Goal: Task Accomplishment & Management: Use online tool/utility

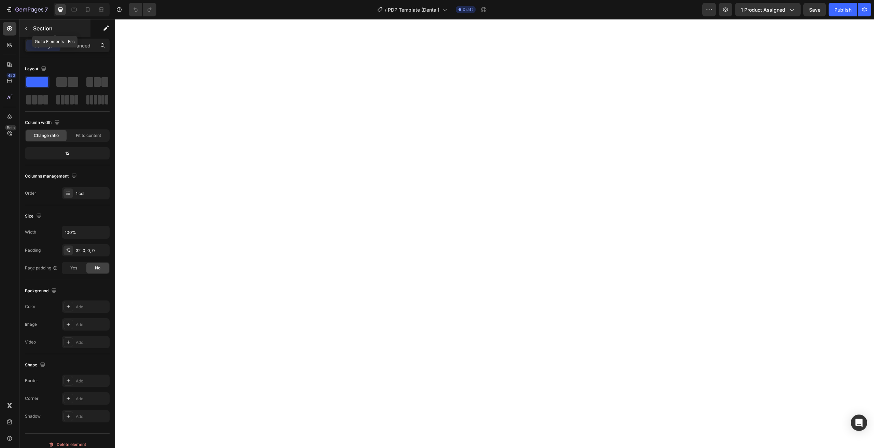
click at [32, 31] on div "Section" at bounding box center [54, 28] width 71 height 18
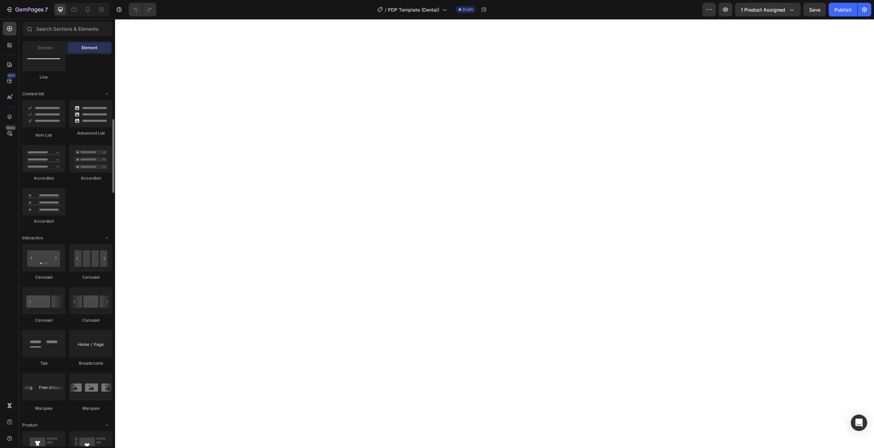
scroll to position [528, 0]
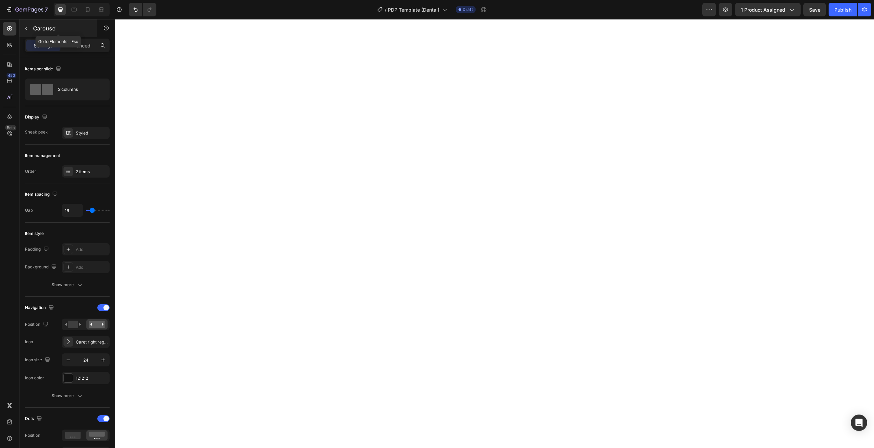
click at [27, 31] on icon "button" at bounding box center [26, 28] width 5 height 5
click at [67, 132] on icon at bounding box center [68, 132] width 5 height 5
click at [75, 130] on div "Styled" at bounding box center [86, 133] width 48 height 12
click at [81, 128] on div "Styled" at bounding box center [86, 133] width 48 height 12
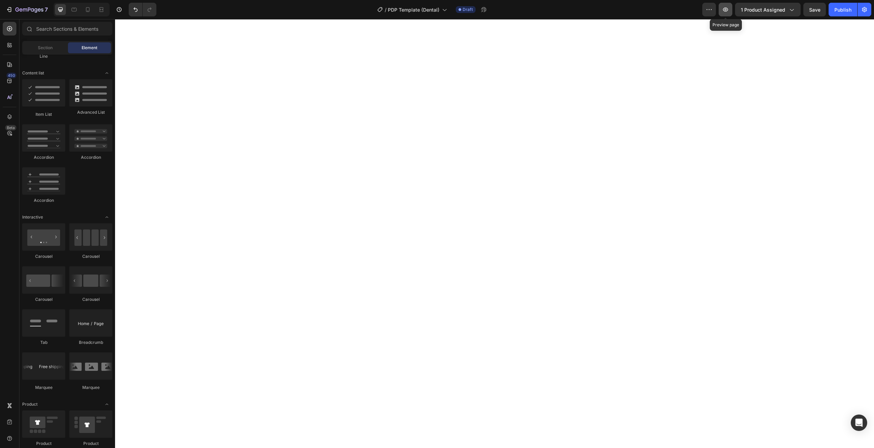
click at [723, 9] on icon "button" at bounding box center [725, 9] width 7 height 7
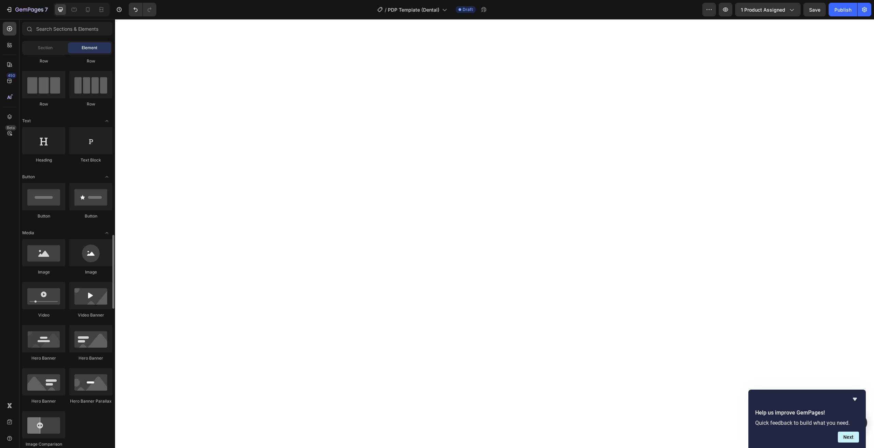
scroll to position [248, 0]
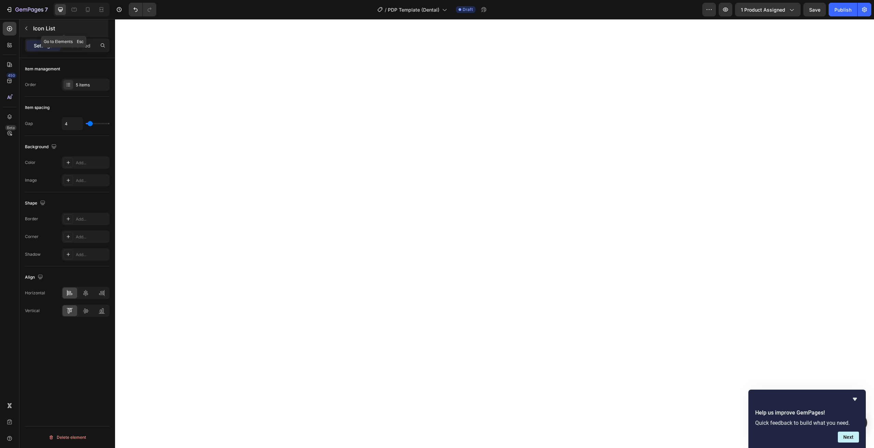
click at [44, 29] on p "Icon List" at bounding box center [70, 28] width 74 height 8
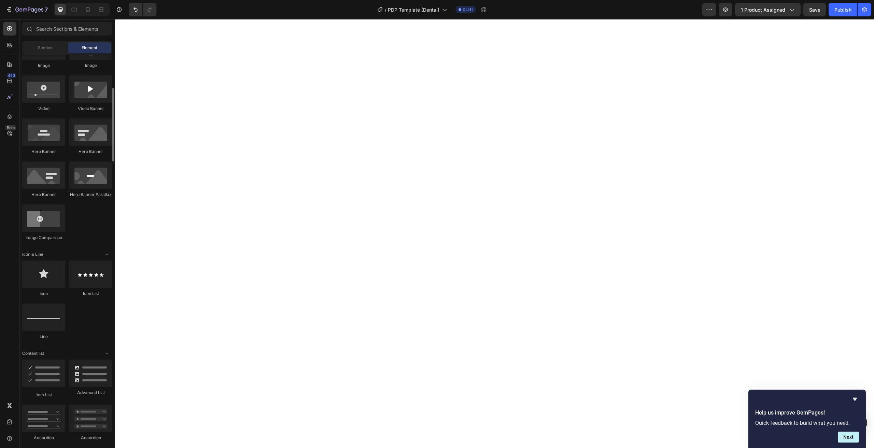
scroll to position [0, 0]
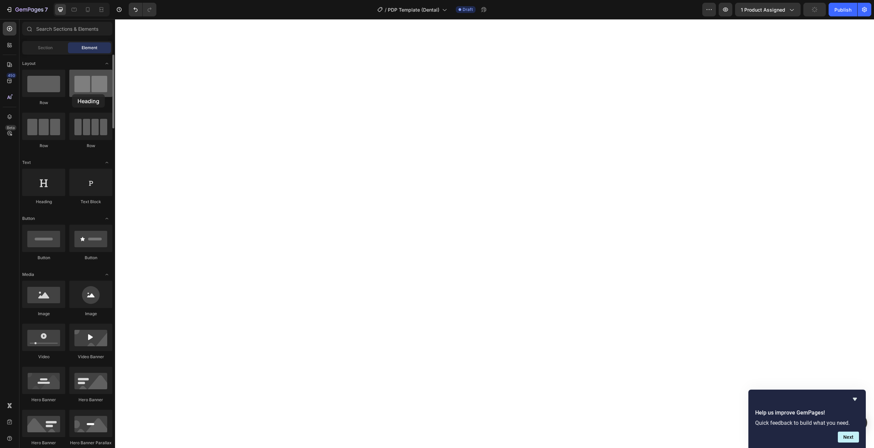
drag, startPoint x: 52, startPoint y: 182, endPoint x: 72, endPoint y: 94, distance: 90.3
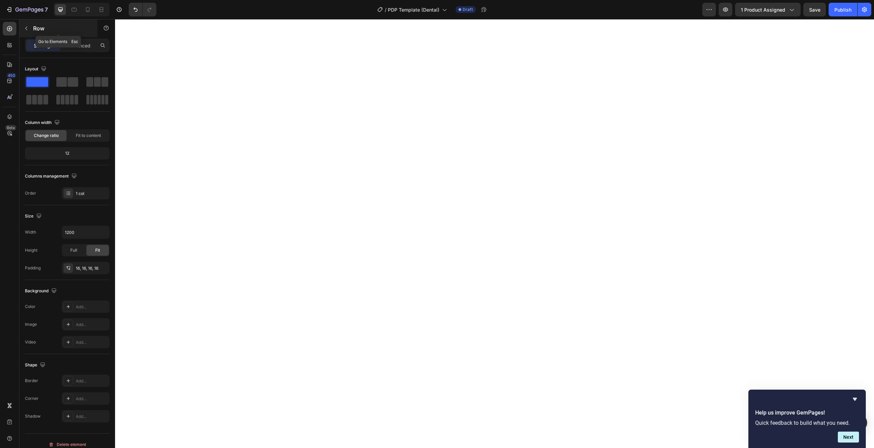
click at [25, 25] on button "button" at bounding box center [26, 28] width 11 height 11
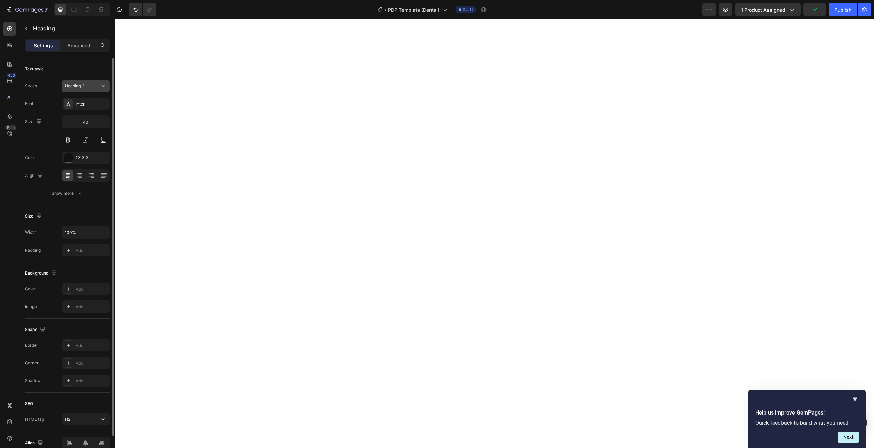
click at [102, 91] on button "Heading 2" at bounding box center [86, 86] width 48 height 12
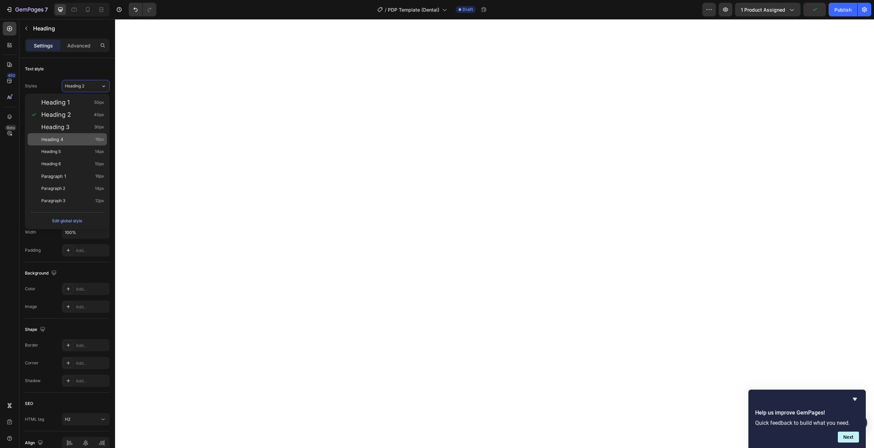
click at [57, 145] on div "Heading 4 16px" at bounding box center [67, 139] width 79 height 12
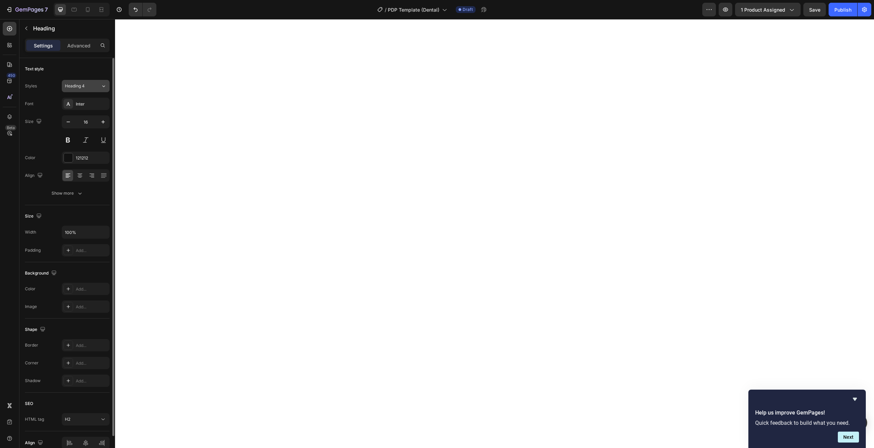
click at [101, 88] on icon at bounding box center [104, 86] width 6 height 7
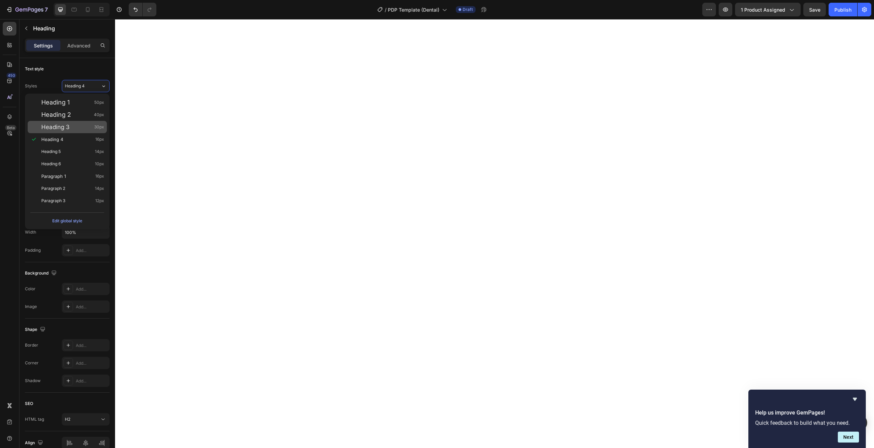
click at [68, 126] on span "Heading 3" at bounding box center [55, 127] width 28 height 7
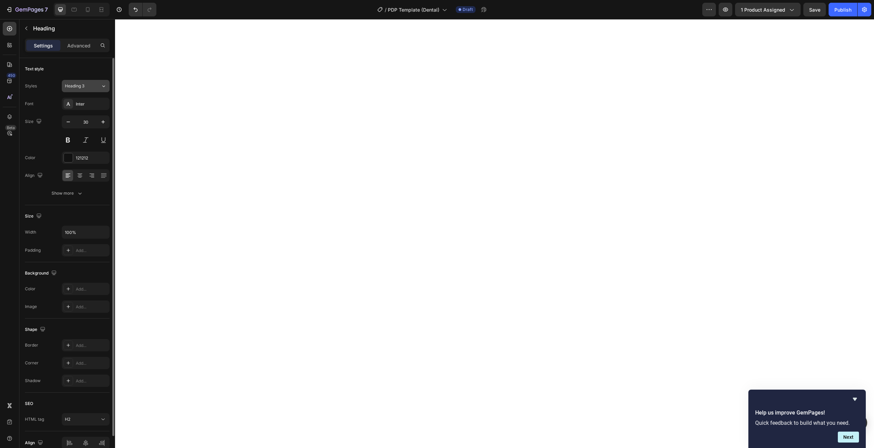
click at [105, 84] on icon at bounding box center [104, 86] width 6 height 7
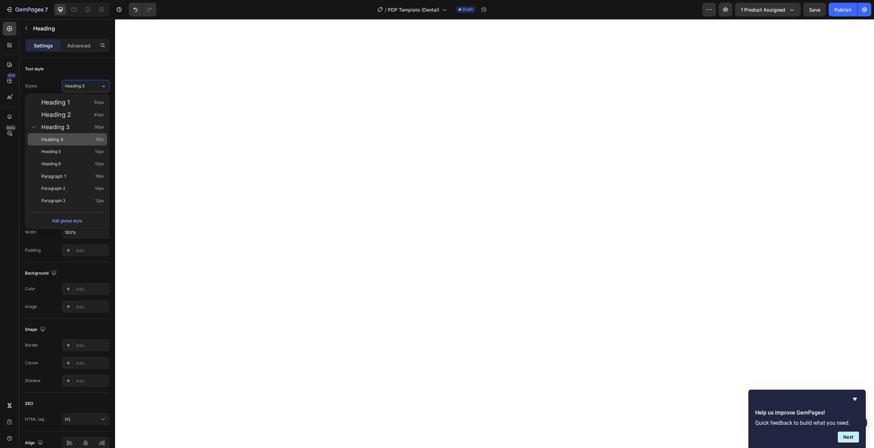
click at [65, 138] on div "Heading 4 16px" at bounding box center [72, 139] width 63 height 7
type input "16"
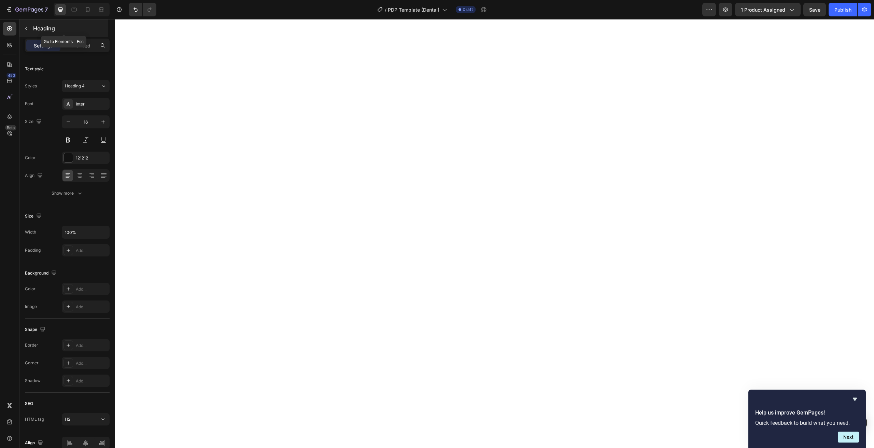
click at [34, 33] on div "Heading" at bounding box center [63, 28] width 89 height 18
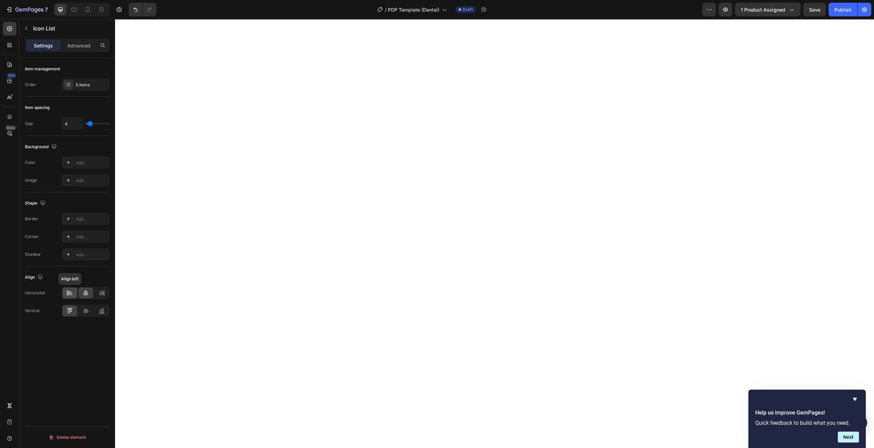
click at [70, 290] on icon at bounding box center [69, 292] width 7 height 7
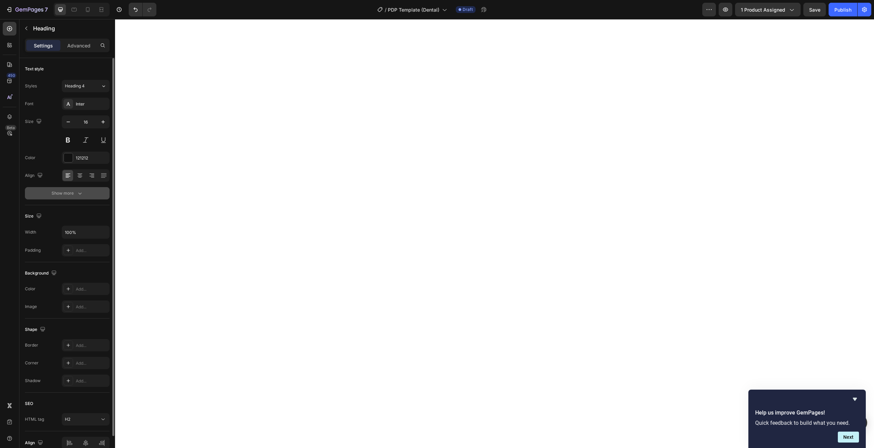
click at [59, 197] on button "Show more" at bounding box center [67, 193] width 85 height 12
click at [101, 193] on icon at bounding box center [103, 193] width 7 height 7
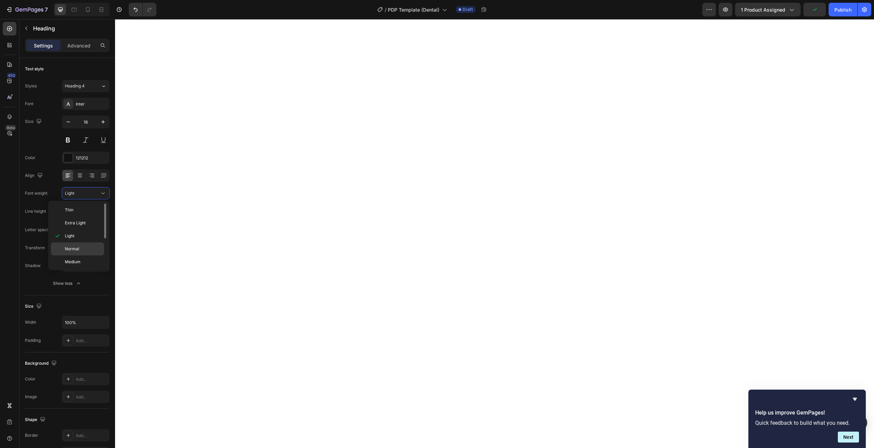
click at [89, 251] on p "Normal" at bounding box center [83, 249] width 36 height 6
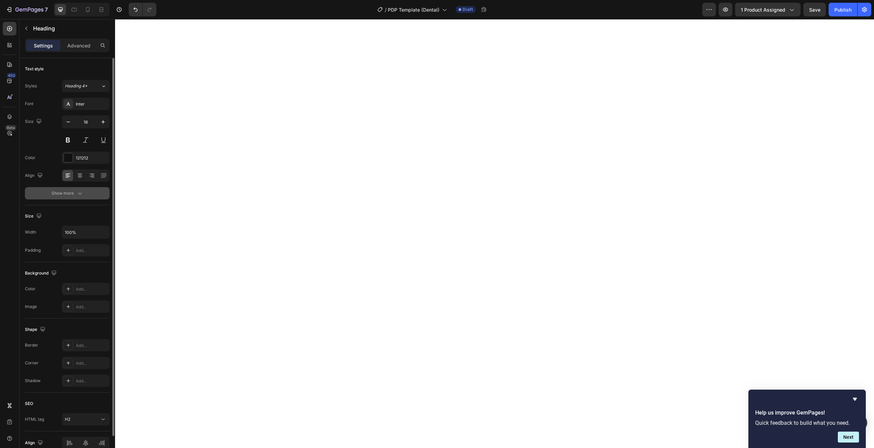
click at [66, 196] on div "Show more" at bounding box center [68, 193] width 32 height 7
click at [100, 193] on icon at bounding box center [103, 193] width 7 height 7
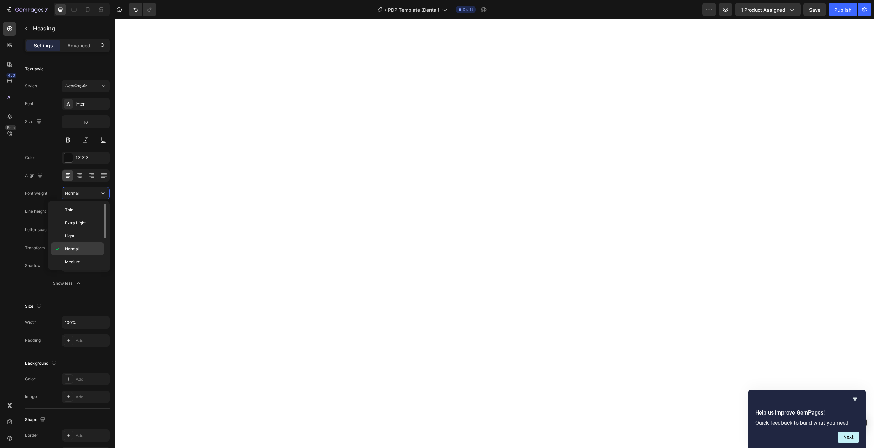
click at [67, 251] on span "Normal" at bounding box center [72, 249] width 14 height 6
click at [65, 141] on button at bounding box center [68, 140] width 12 height 12
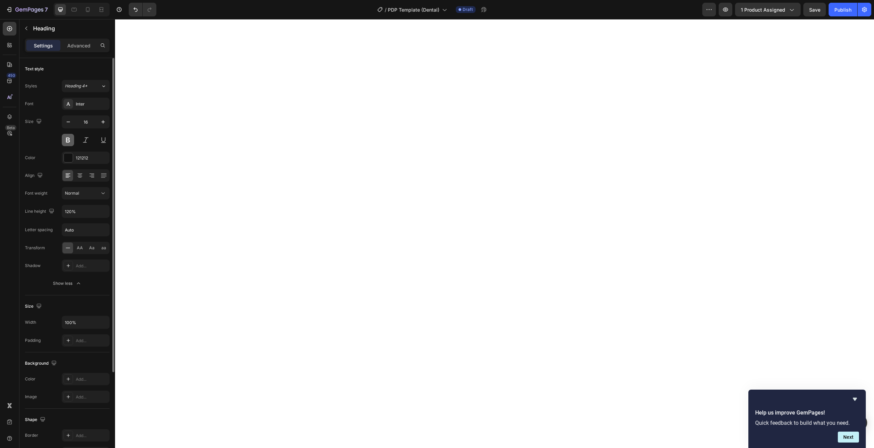
click at [65, 141] on button at bounding box center [68, 140] width 12 height 12
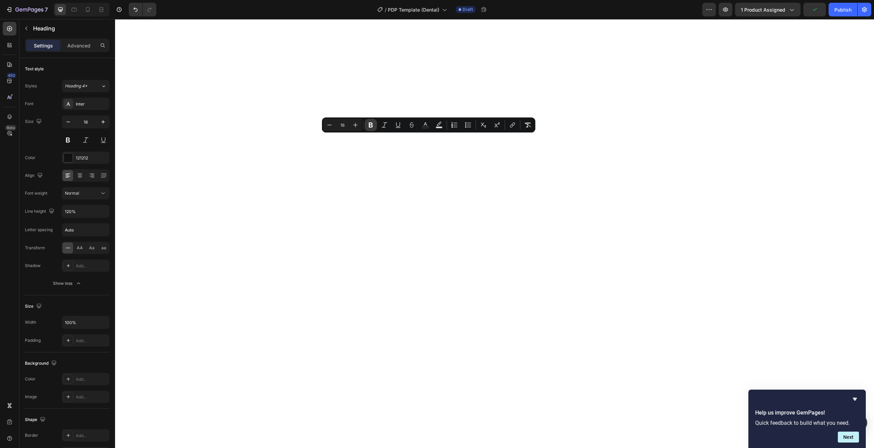
click at [372, 128] on icon "Editor contextual toolbar" at bounding box center [370, 124] width 7 height 7
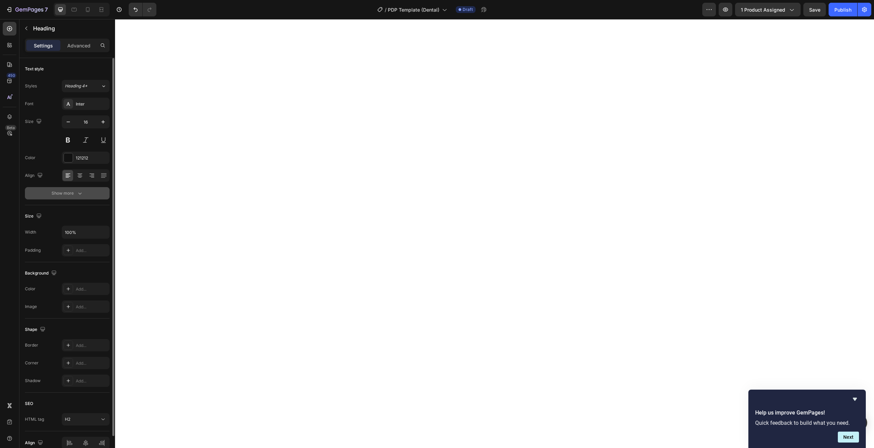
click at [73, 188] on button "Show more" at bounding box center [67, 193] width 85 height 12
click at [103, 193] on icon at bounding box center [103, 193] width 7 height 7
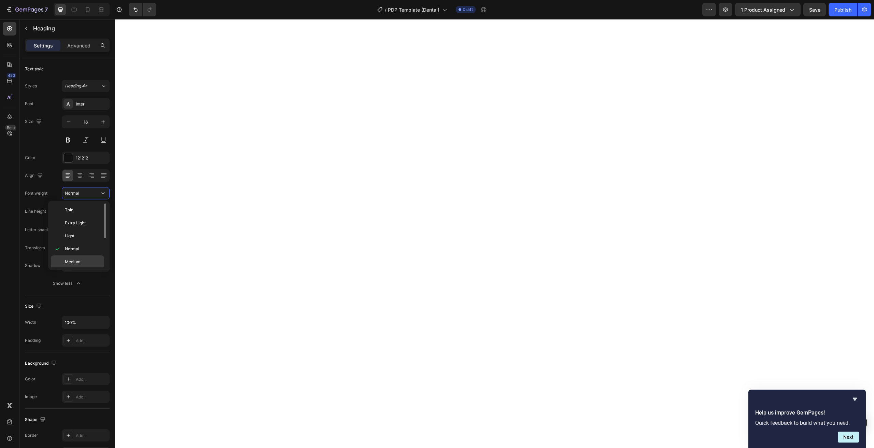
scroll to position [29, 0]
click at [84, 247] on span "Semi Bold" at bounding box center [74, 246] width 19 height 6
click at [96, 197] on button "Semi Bold" at bounding box center [86, 193] width 48 height 12
click at [77, 235] on p "Bold" at bounding box center [83, 235] width 36 height 6
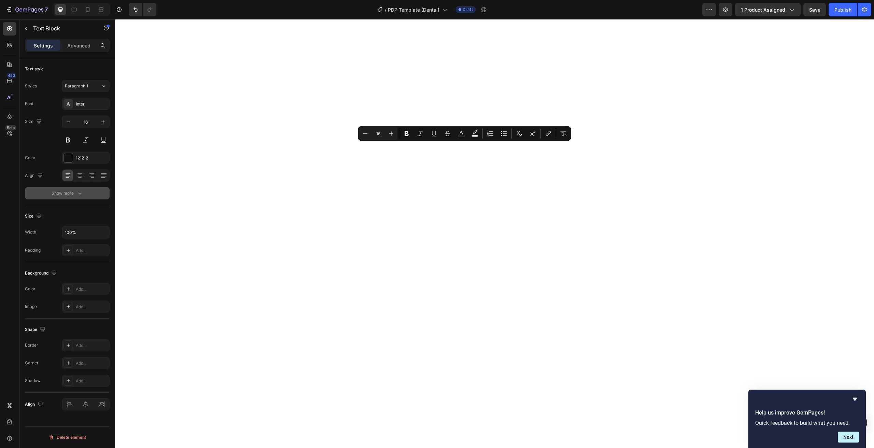
click at [54, 193] on div "Show more" at bounding box center [68, 193] width 32 height 7
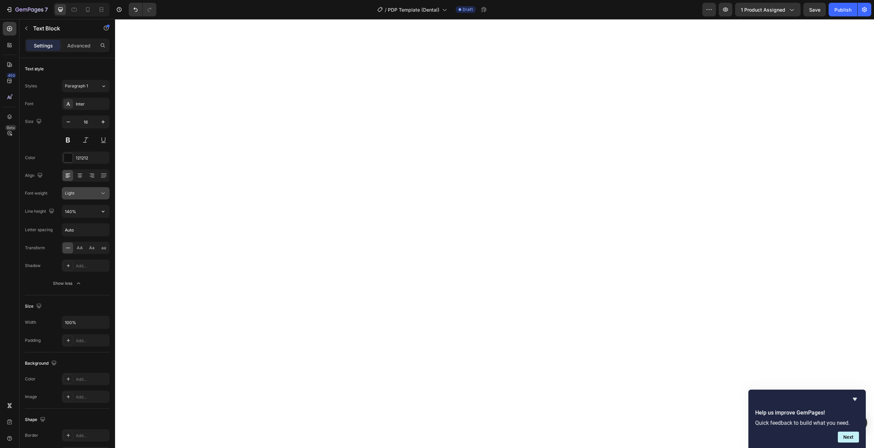
click at [101, 196] on icon at bounding box center [103, 193] width 7 height 7
click at [81, 247] on p "Normal" at bounding box center [83, 249] width 36 height 6
click at [33, 22] on div "Text Block" at bounding box center [58, 28] width 78 height 18
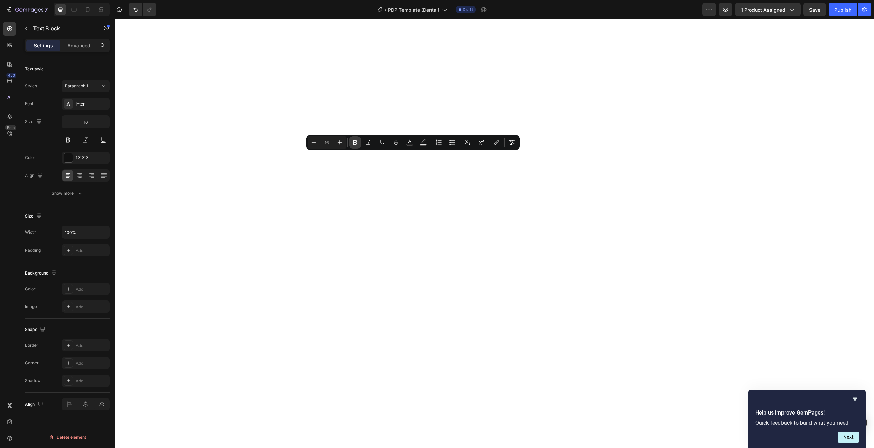
click at [355, 141] on icon "Editor contextual toolbar" at bounding box center [354, 142] width 7 height 7
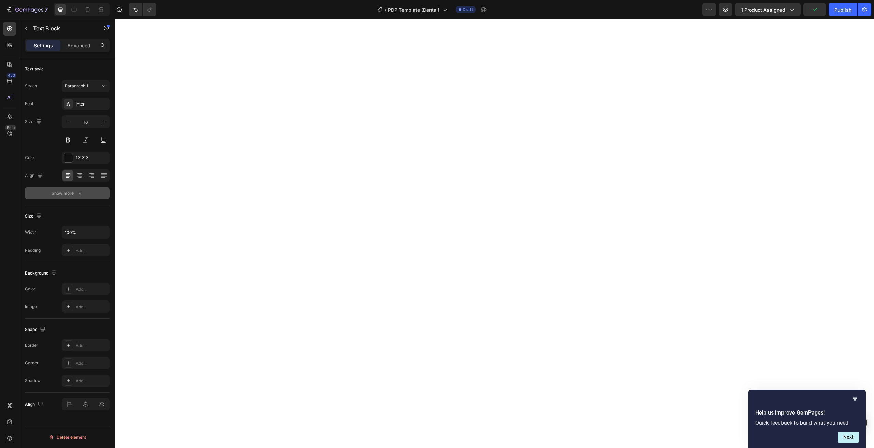
click at [70, 194] on div "Show more" at bounding box center [68, 193] width 32 height 7
click at [87, 194] on div "Light" at bounding box center [82, 193] width 35 height 6
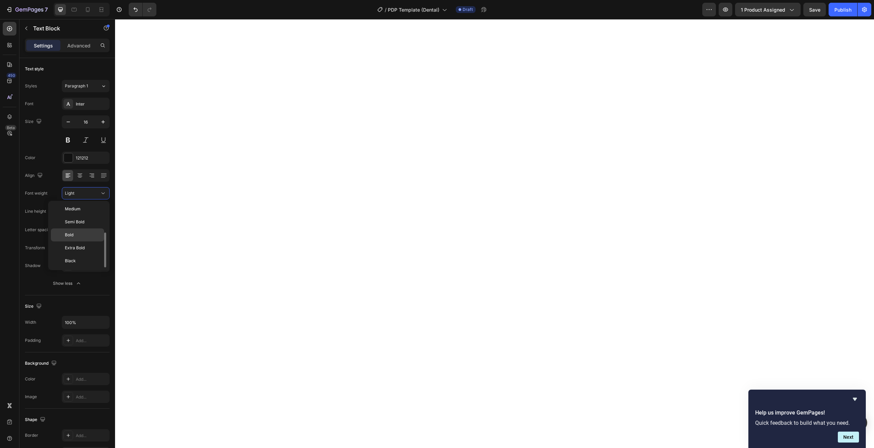
click at [81, 235] on p "Bold" at bounding box center [83, 235] width 36 height 6
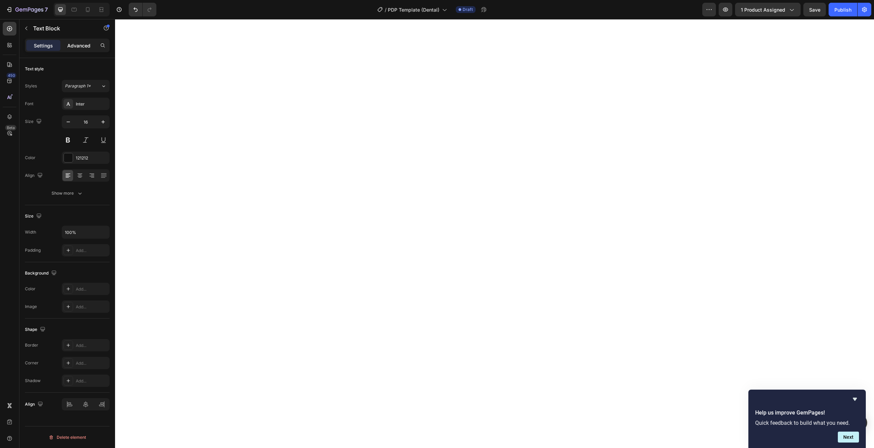
click at [69, 44] on p "Advanced" at bounding box center [78, 45] width 23 height 7
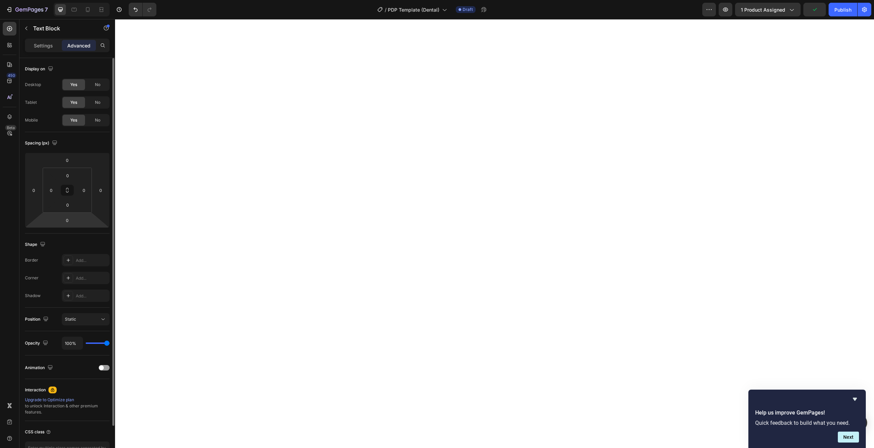
click at [80, 0] on html "7 Version history / PDP Template (Dental) Draft Preview 1 product assigned Publ…" at bounding box center [437, 0] width 874 height 0
click at [74, 220] on div "0" at bounding box center [67, 220] width 17 height 11
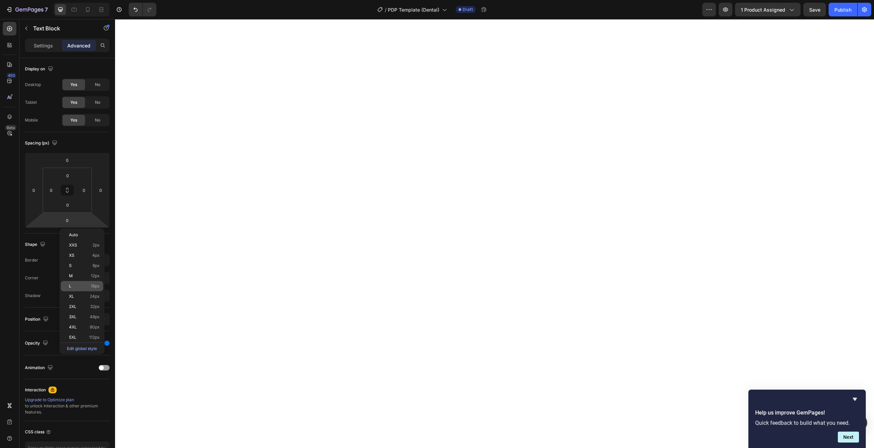
click at [86, 286] on p "L 16px" at bounding box center [84, 286] width 31 height 5
type input "16"
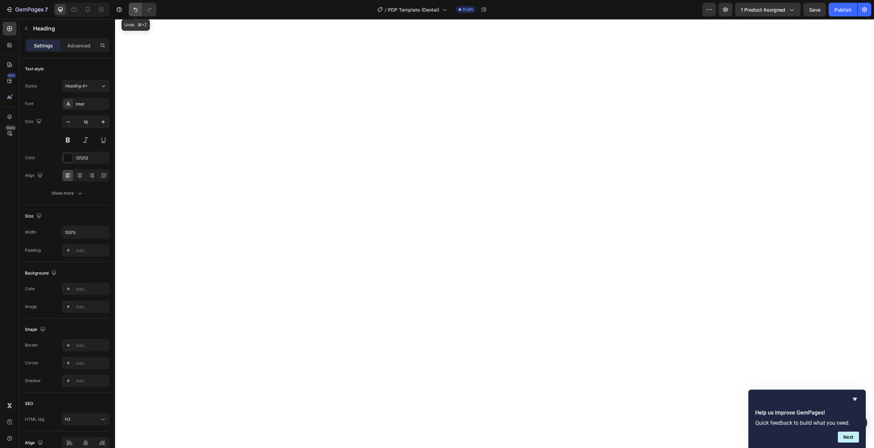
click at [138, 13] on button "Undo/Redo" at bounding box center [136, 10] width 14 height 14
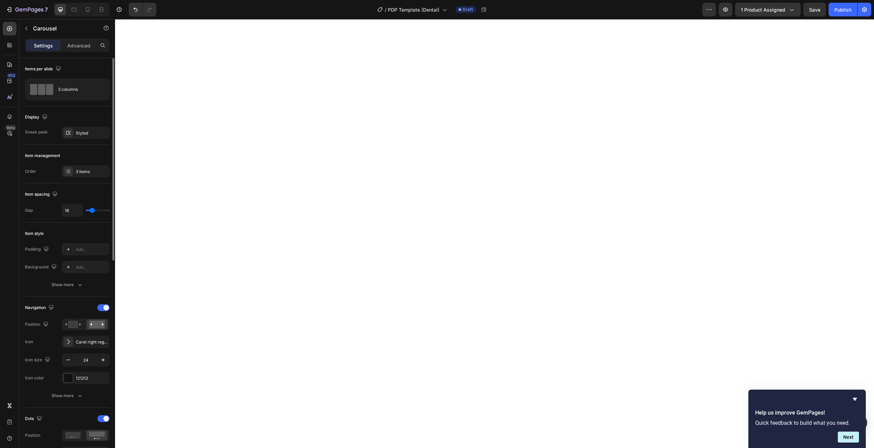
click at [80, 183] on div "Item management Order 3 items" at bounding box center [67, 164] width 85 height 39
click at [80, 176] on div "3 items" at bounding box center [86, 171] width 48 height 12
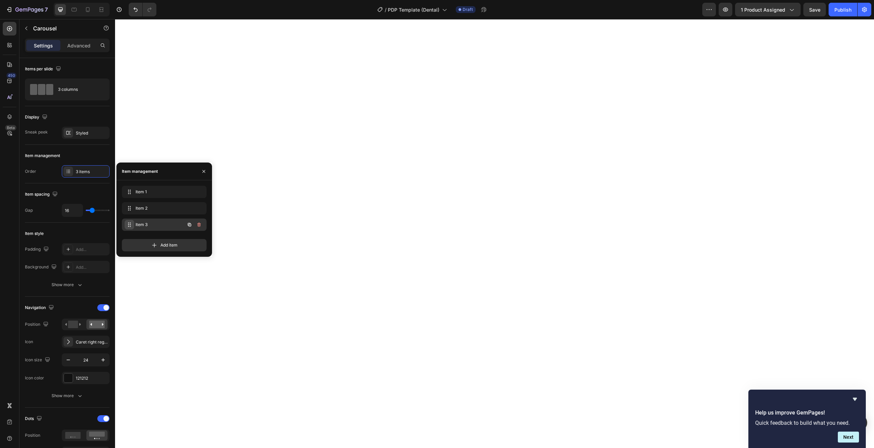
click at [134, 222] on div "Item 3 Item 3" at bounding box center [155, 225] width 60 height 10
click at [138, 212] on div "Item 2 Item 2" at bounding box center [155, 208] width 60 height 10
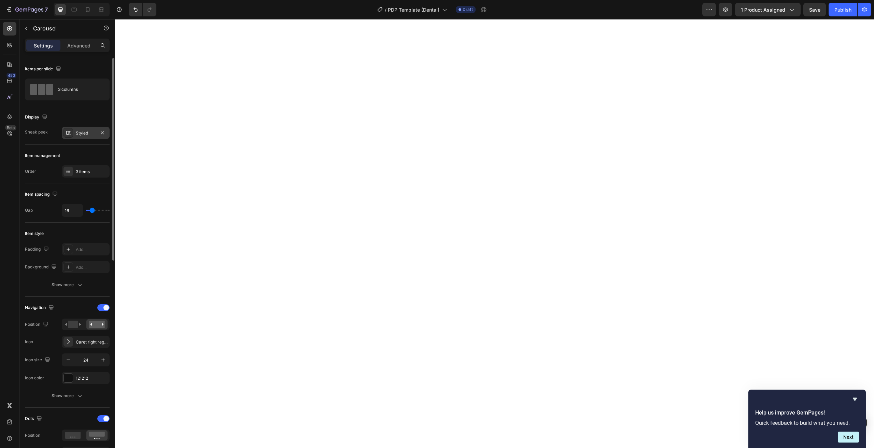
click at [90, 138] on div "Styled" at bounding box center [86, 133] width 48 height 12
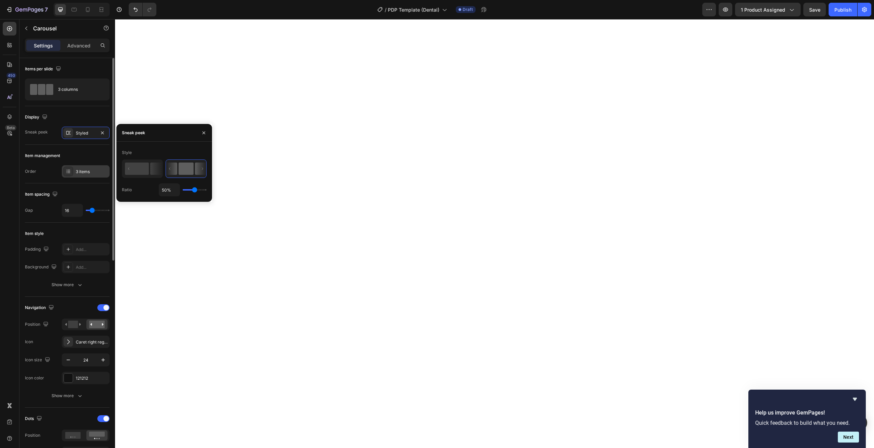
click at [88, 170] on div "3 items" at bounding box center [92, 172] width 32 height 6
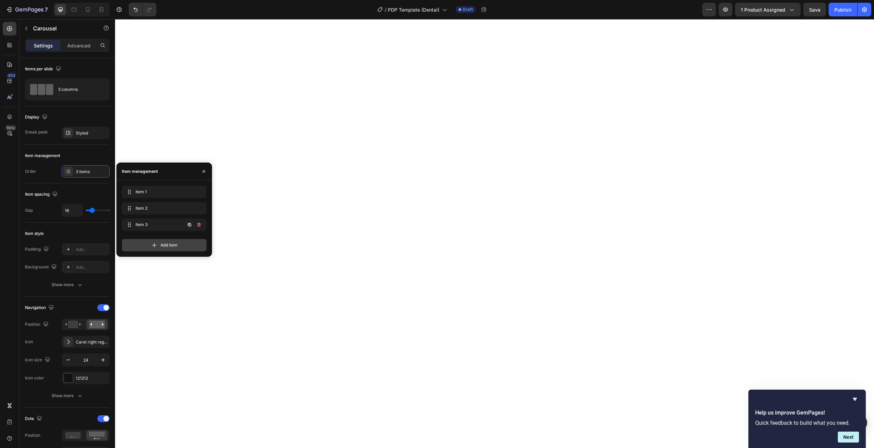
click at [149, 242] on div "Add item" at bounding box center [164, 245] width 85 height 12
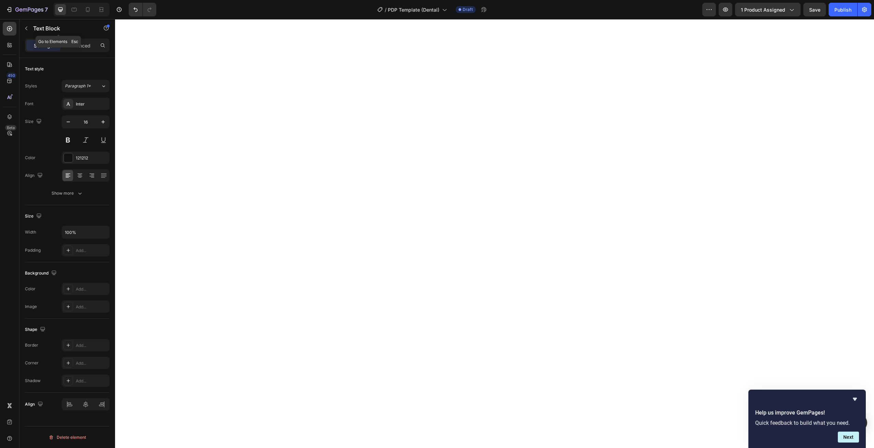
click at [36, 38] on div "Text Block" at bounding box center [58, 28] width 78 height 19
click at [30, 27] on button "button" at bounding box center [26, 28] width 11 height 11
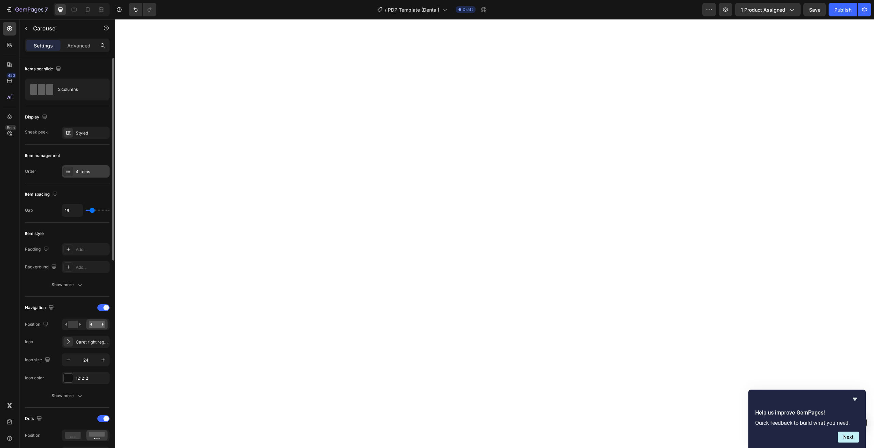
click at [82, 165] on div "4 items" at bounding box center [86, 171] width 48 height 12
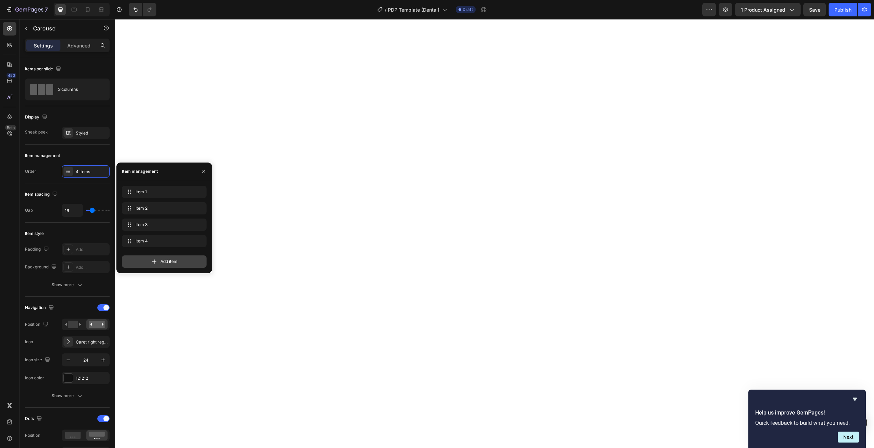
click at [167, 257] on div "Add item" at bounding box center [164, 261] width 85 height 12
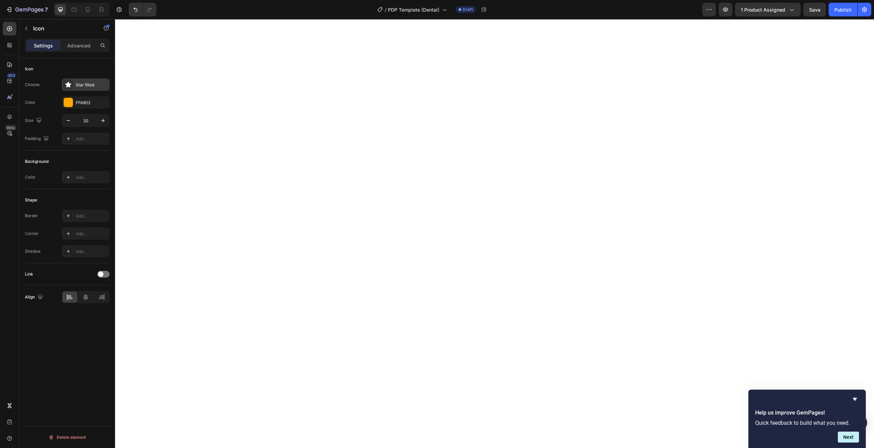
click at [87, 85] on div "Star filled" at bounding box center [92, 85] width 32 height 6
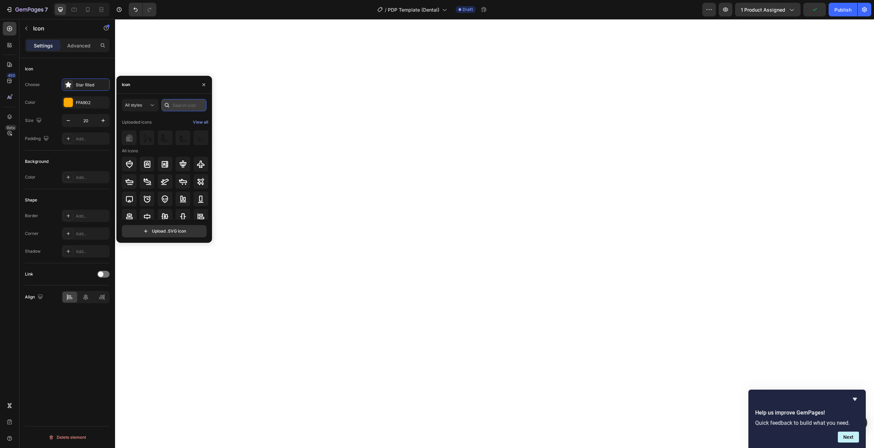
click at [175, 108] on input "text" at bounding box center [183, 105] width 45 height 12
type input "star"
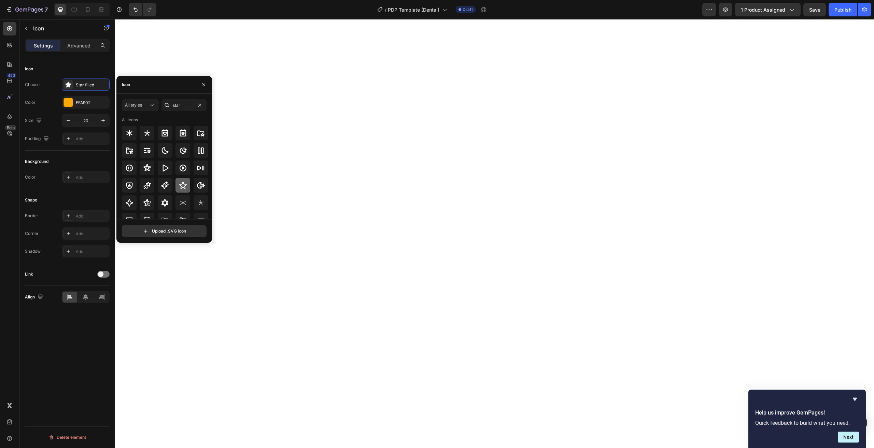
click at [179, 186] on icon at bounding box center [183, 185] width 8 height 8
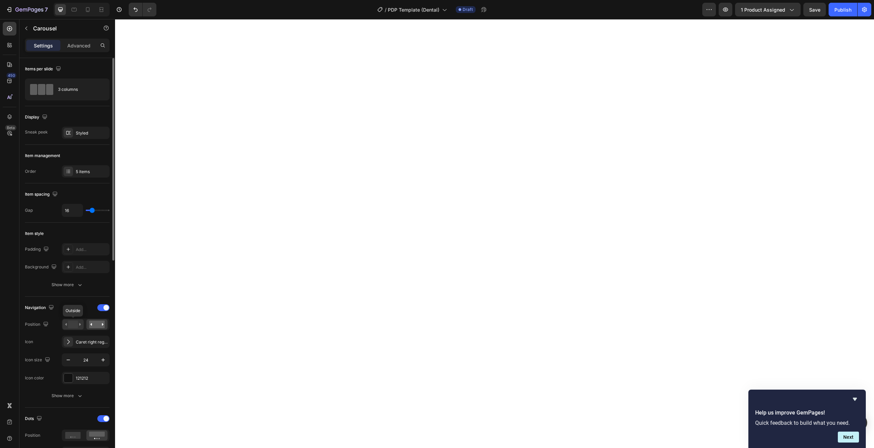
click at [72, 326] on rect at bounding box center [73, 324] width 10 height 8
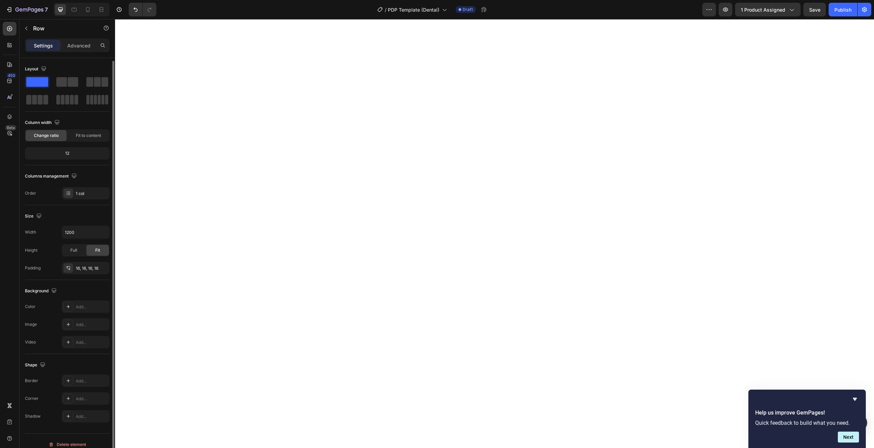
scroll to position [7, 0]
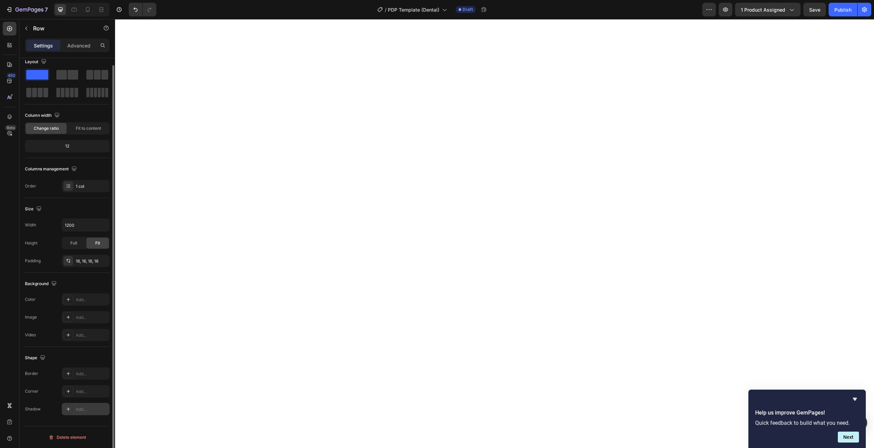
click at [68, 412] on div at bounding box center [68, 409] width 10 height 10
click at [69, 412] on div at bounding box center [68, 409] width 10 height 10
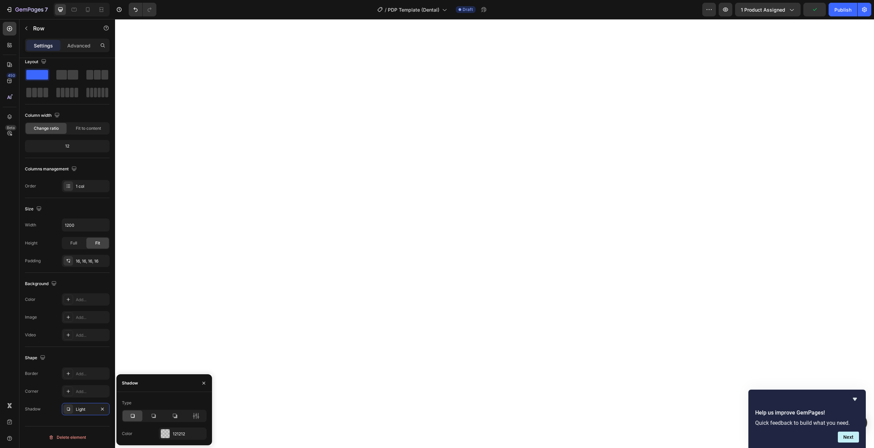
click at [143, 405] on div "Type" at bounding box center [164, 402] width 85 height 11
click at [158, 417] on div at bounding box center [154, 415] width 20 height 11
click at [174, 415] on icon at bounding box center [174, 415] width 7 height 7
click at [124, 414] on div at bounding box center [132, 415] width 20 height 11
click at [148, 416] on div at bounding box center [154, 415] width 20 height 11
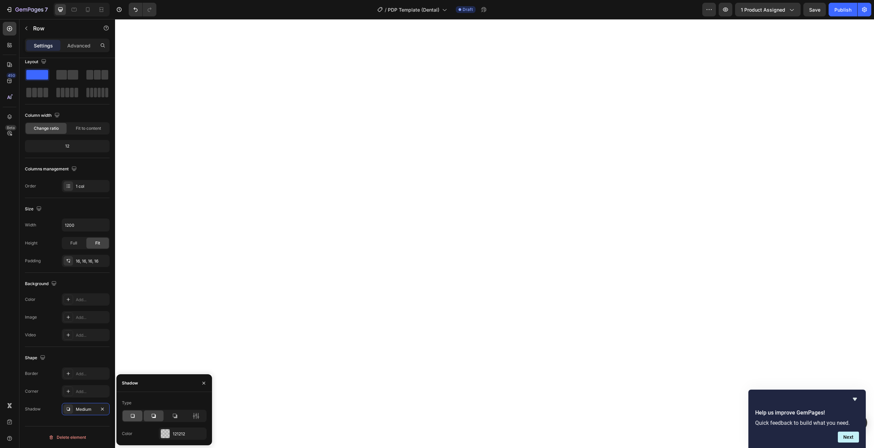
click at [132, 417] on icon at bounding box center [133, 416] width 4 height 4
click at [167, 437] on div at bounding box center [165, 433] width 9 height 9
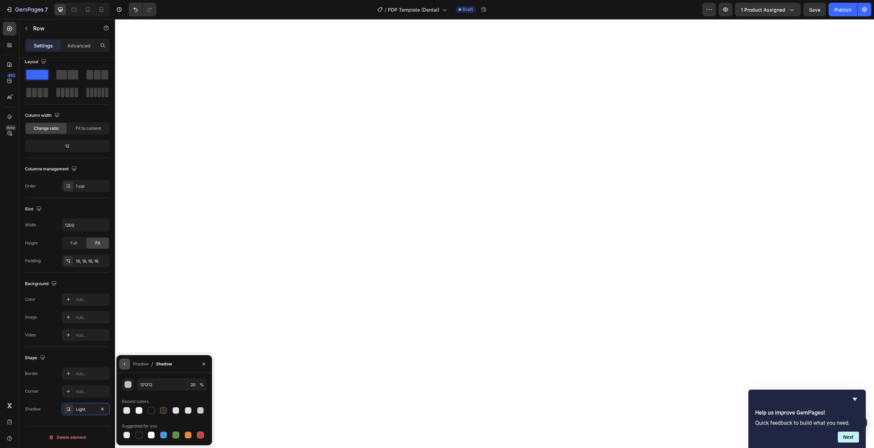
click at [125, 366] on icon "button" at bounding box center [124, 363] width 5 height 5
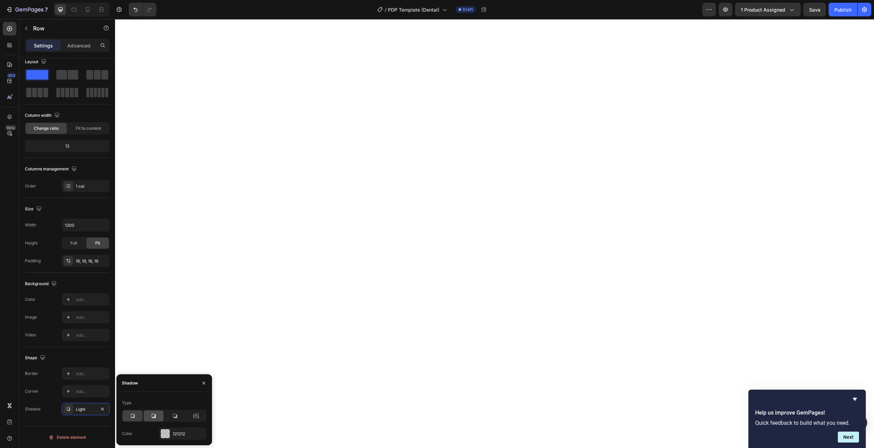
click at [152, 419] on icon at bounding box center [153, 415] width 7 height 7
click at [197, 416] on icon at bounding box center [195, 415] width 7 height 7
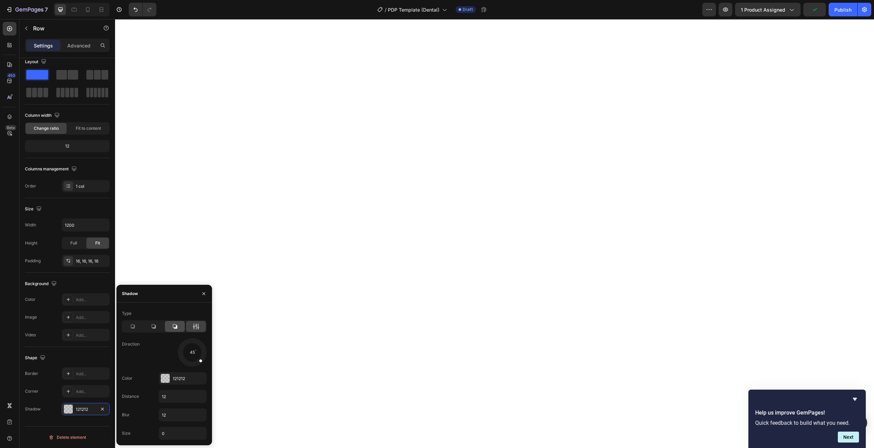
click at [172, 325] on icon at bounding box center [174, 326] width 7 height 7
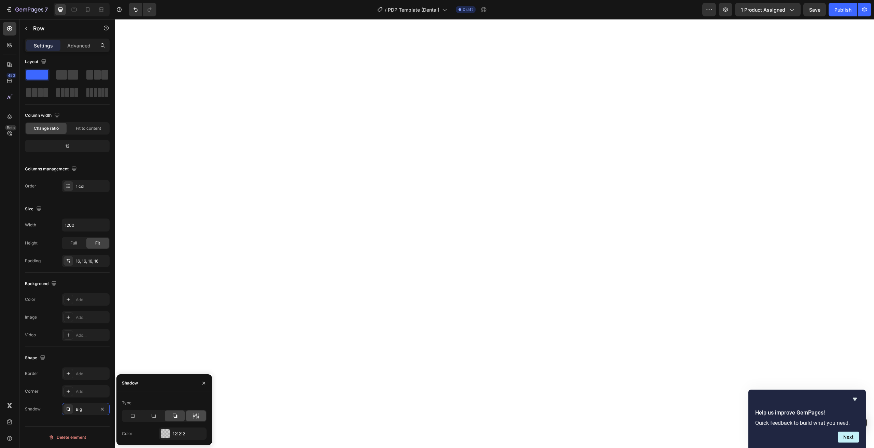
click at [198, 414] on icon at bounding box center [198, 416] width 2 height 6
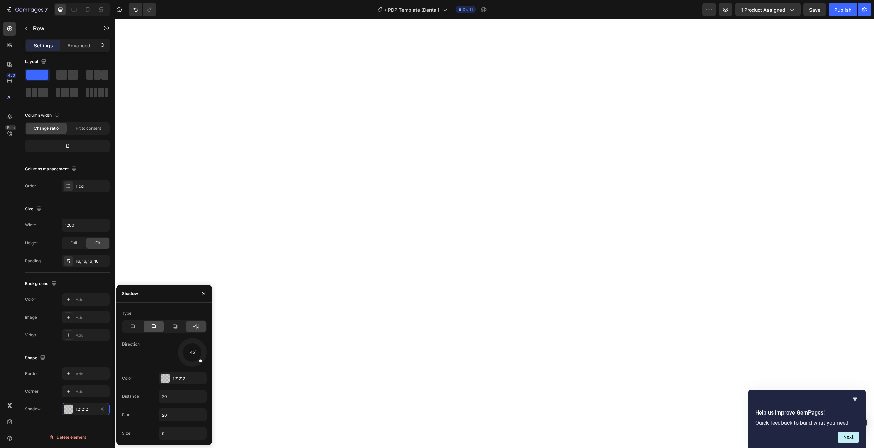
click at [151, 330] on div at bounding box center [154, 326] width 20 height 11
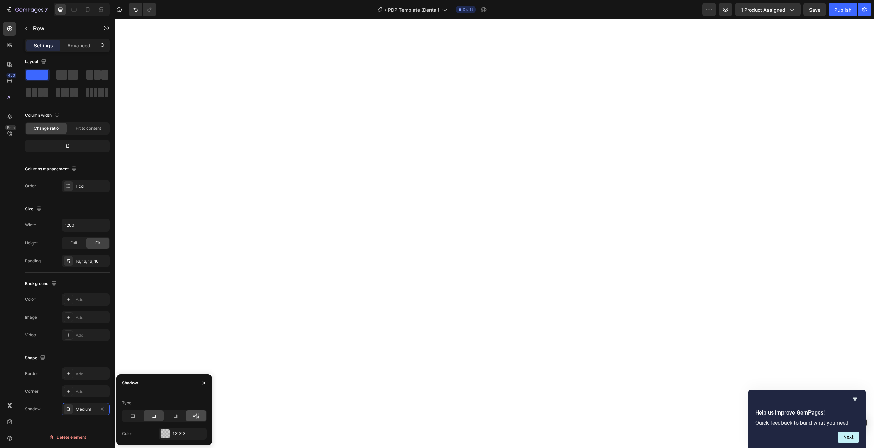
click at [191, 417] on div at bounding box center [196, 415] width 20 height 11
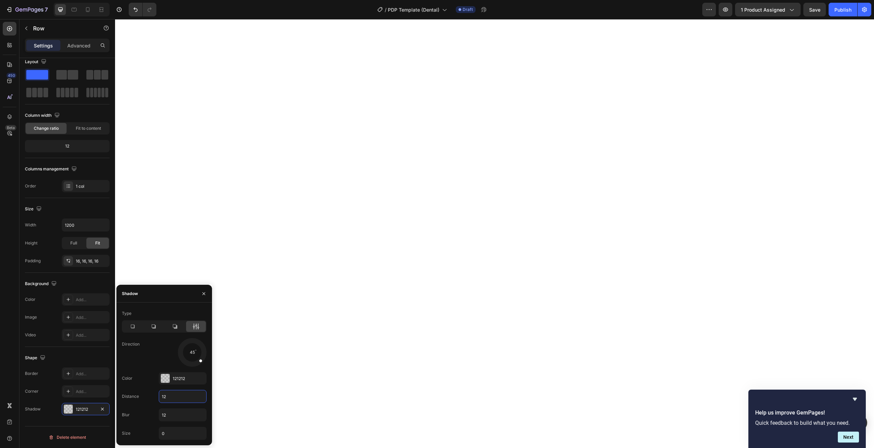
click at [171, 398] on input "12" at bounding box center [182, 396] width 47 height 12
type input "10"
click at [181, 412] on input "12" at bounding box center [182, 414] width 47 height 12
click at [171, 433] on input "0" at bounding box center [182, 433] width 47 height 12
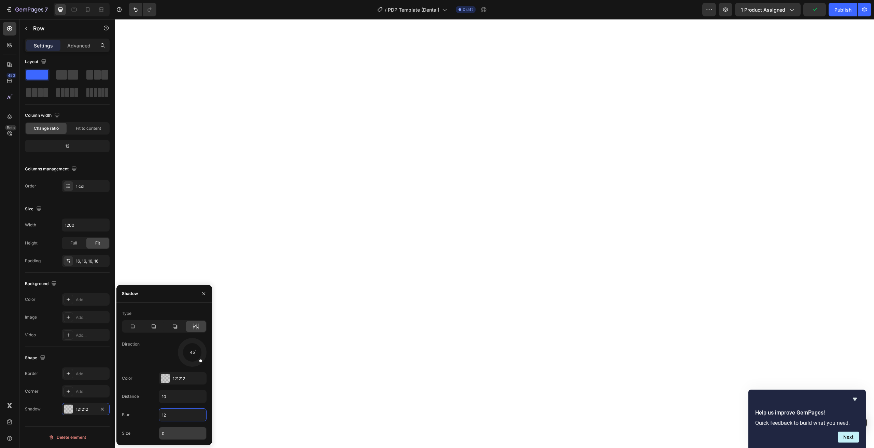
click at [171, 433] on input "0" at bounding box center [182, 433] width 47 height 12
type input "5"
click at [171, 394] on input "10" at bounding box center [182, 396] width 47 height 12
type input "6"
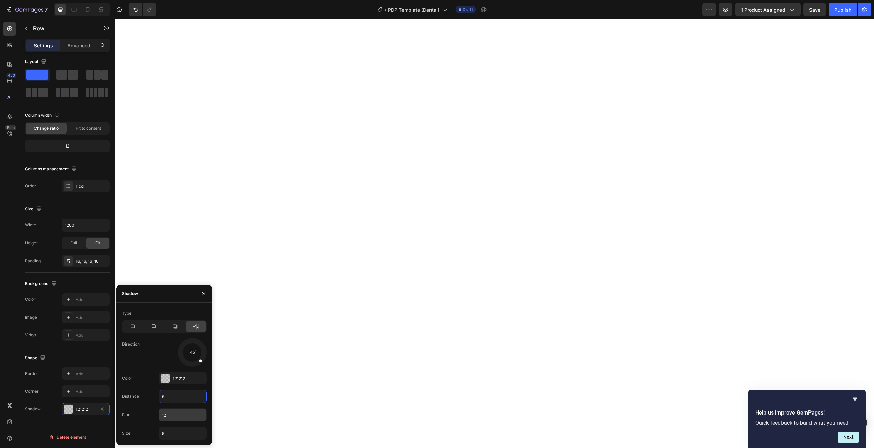
click at [169, 415] on input "12" at bounding box center [182, 414] width 47 height 12
click at [135, 327] on icon at bounding box center [132, 326] width 7 height 7
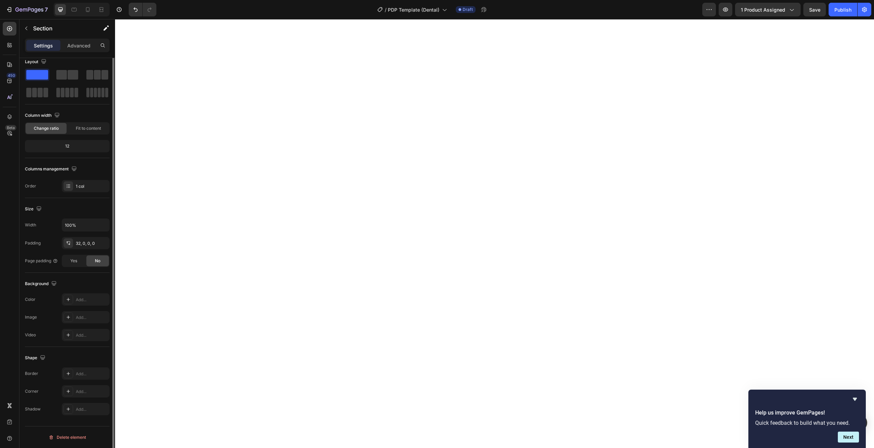
scroll to position [0, 0]
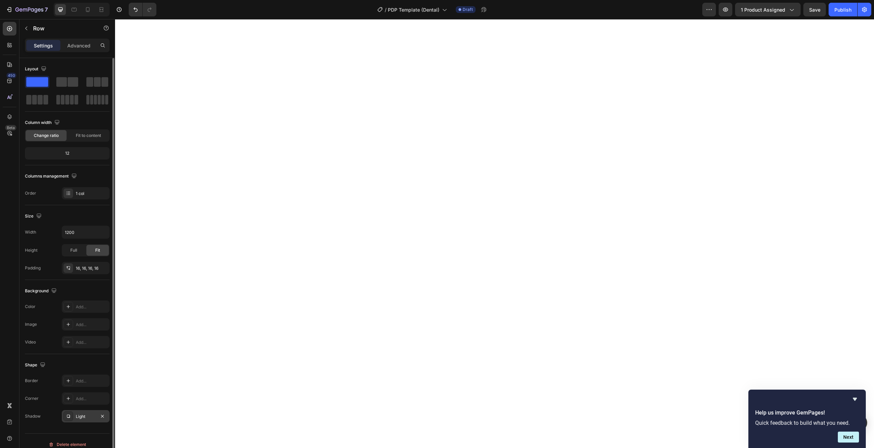
click at [67, 419] on div at bounding box center [68, 416] width 10 height 10
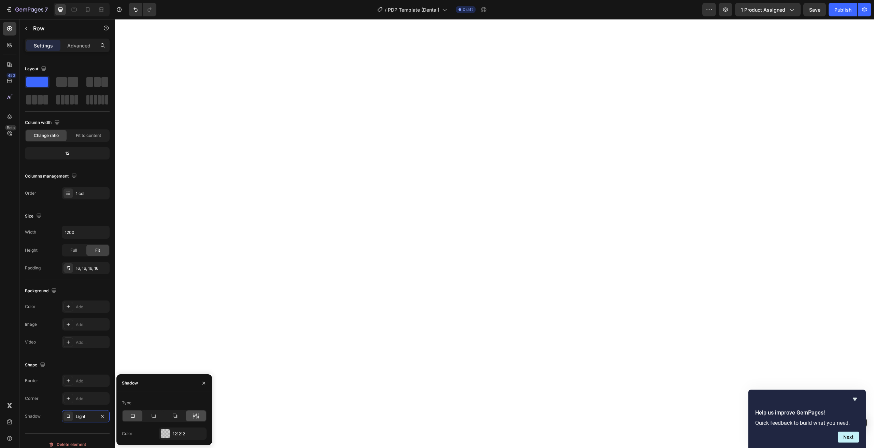
click at [202, 413] on div at bounding box center [196, 415] width 20 height 11
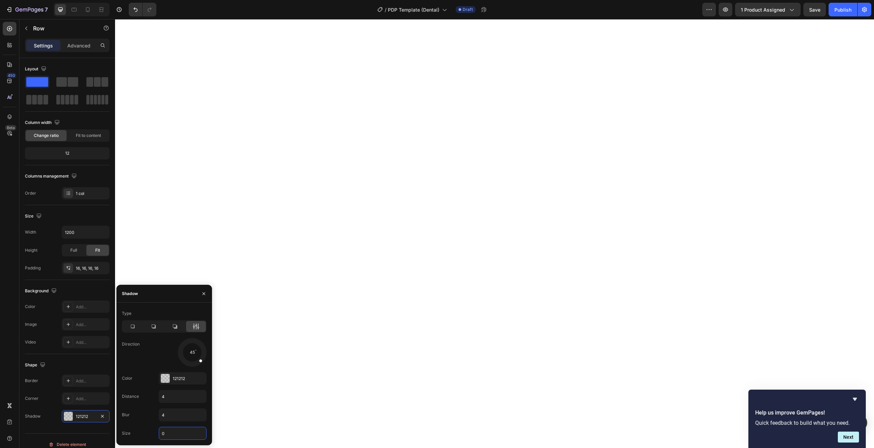
click at [173, 432] on input "0" at bounding box center [182, 433] width 47 height 12
type input "9"
type input "4"
type input "5"
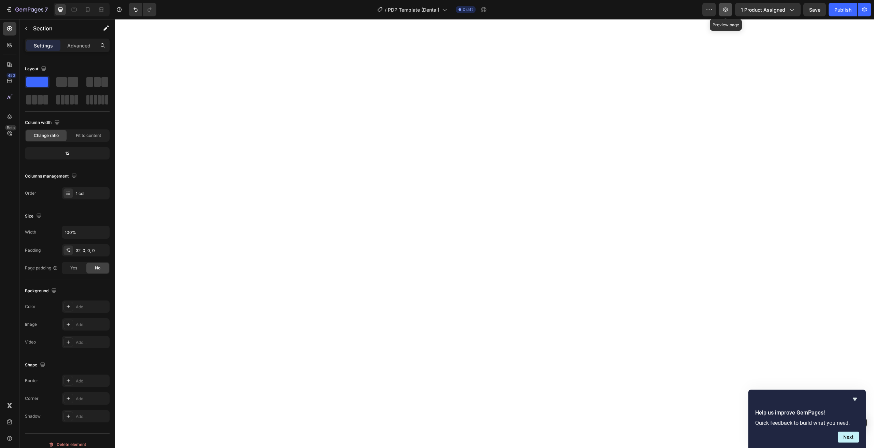
click at [722, 10] on button "button" at bounding box center [725, 10] width 14 height 14
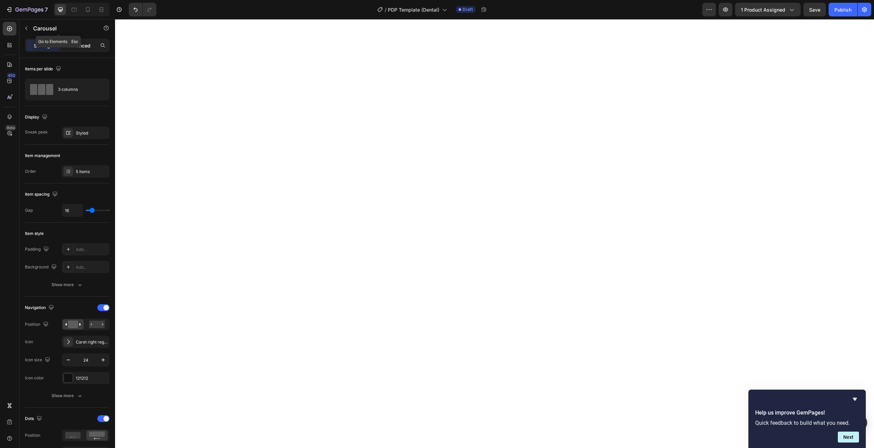
click at [71, 46] on p "Advanced" at bounding box center [78, 45] width 23 height 7
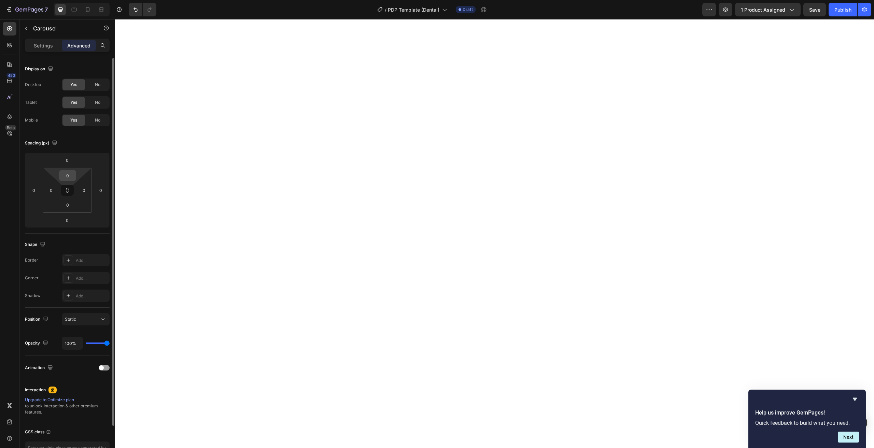
click at [70, 177] on input "0" at bounding box center [68, 175] width 14 height 10
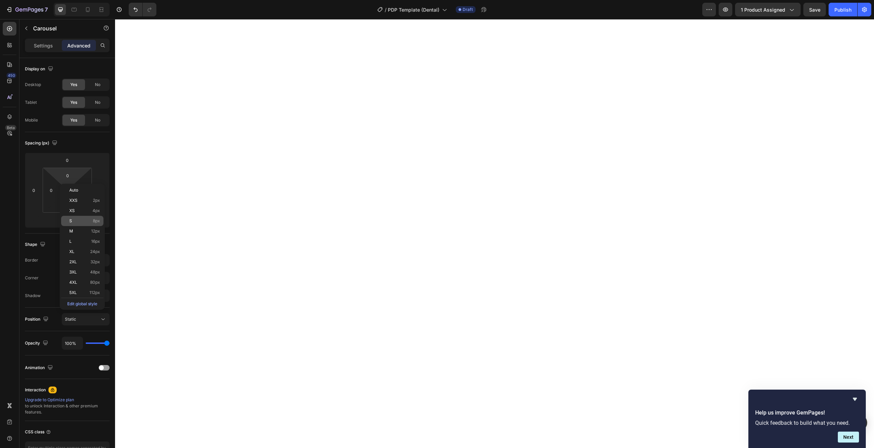
click at [91, 221] on p "S 8px" at bounding box center [84, 220] width 31 height 5
type input "8"
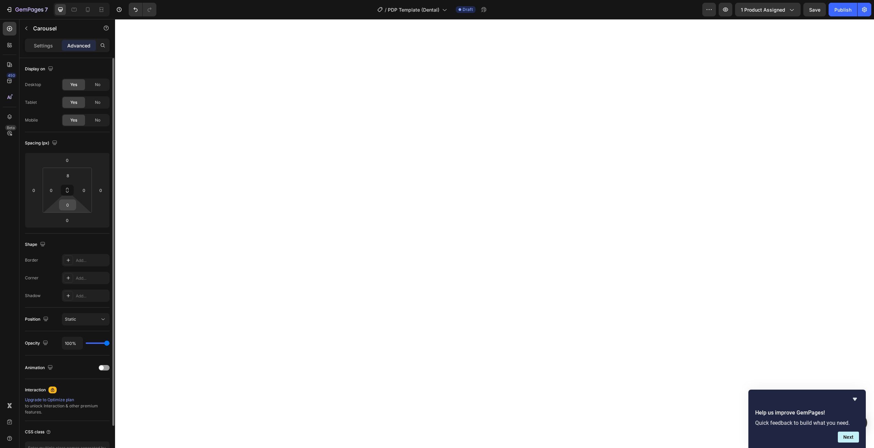
click at [72, 206] on input "0" at bounding box center [68, 205] width 14 height 10
type input "8"
click at [73, 189] on button at bounding box center [67, 190] width 13 height 11
click at [70, 189] on icon at bounding box center [66, 189] width 5 height 5
click at [70, 175] on input "16" at bounding box center [68, 175] width 14 height 10
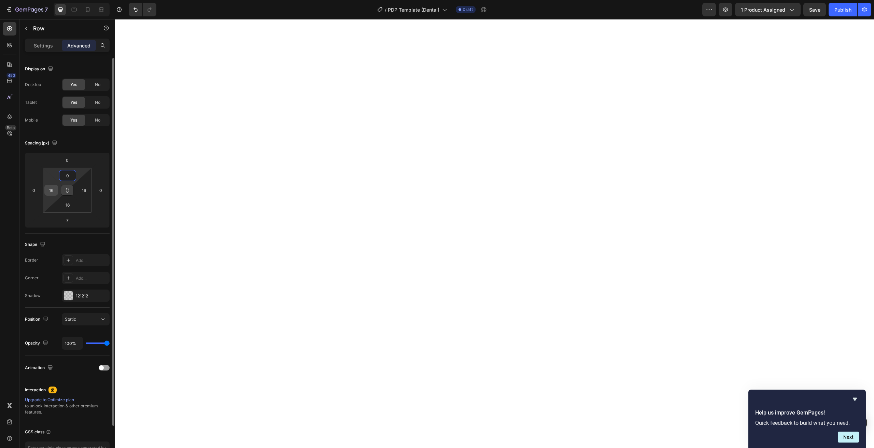
type input "0"
click at [53, 192] on input "16" at bounding box center [51, 190] width 10 height 10
type input "0"
click at [85, 191] on input "16" at bounding box center [84, 190] width 10 height 10
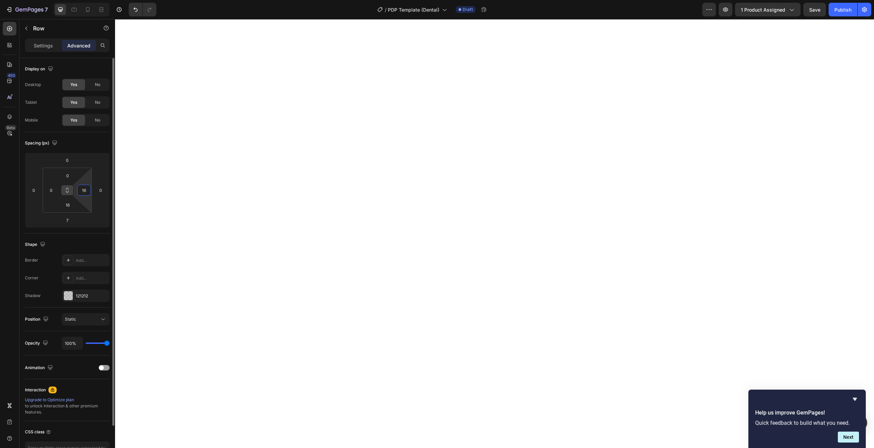
click at [85, 191] on input "16" at bounding box center [84, 190] width 10 height 10
type input "0"
click at [71, 201] on input "16" at bounding box center [68, 205] width 14 height 10
click at [134, 10] on icon "Undo/Redo" at bounding box center [135, 9] width 7 height 7
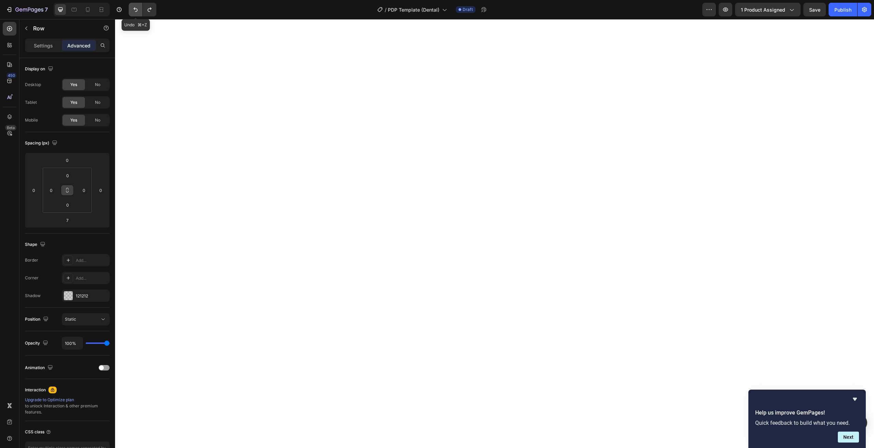
click at [134, 10] on icon "Undo/Redo" at bounding box center [135, 9] width 7 height 7
type input "16"
click at [134, 10] on icon "Undo/Redo" at bounding box center [135, 9] width 7 height 7
type input "16"
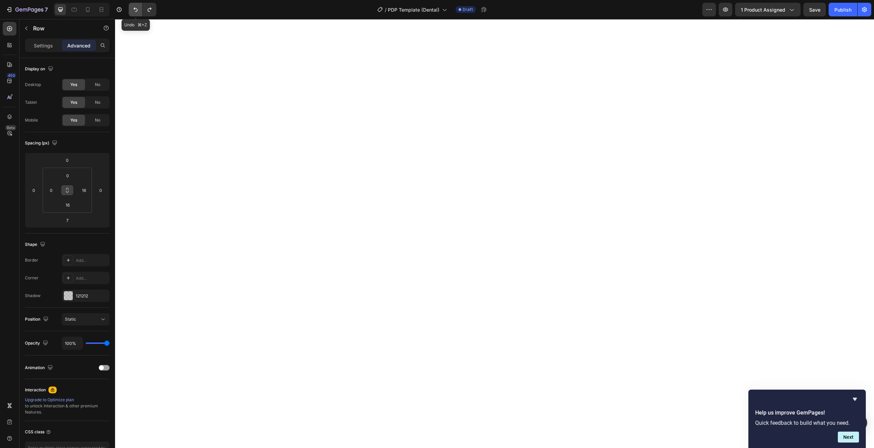
click at [134, 10] on icon "Undo/Redo" at bounding box center [135, 9] width 7 height 7
type input "16"
click at [134, 10] on icon "Undo/Redo" at bounding box center [135, 9] width 7 height 7
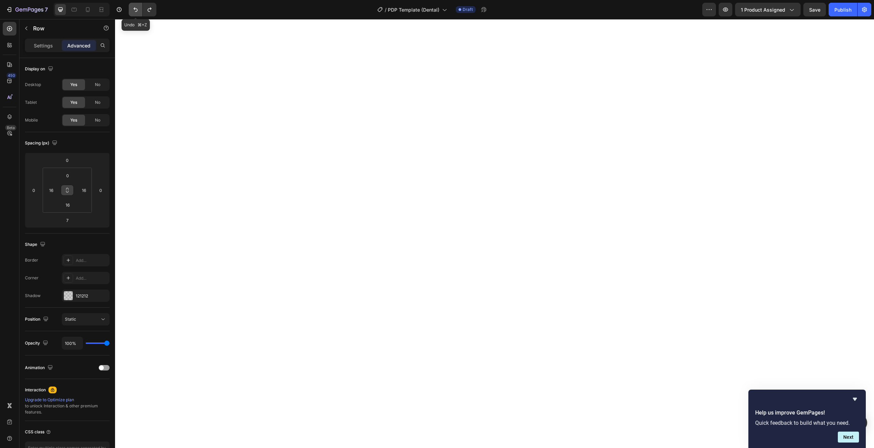
type input "16"
click at [72, 208] on input "8" at bounding box center [68, 205] width 14 height 10
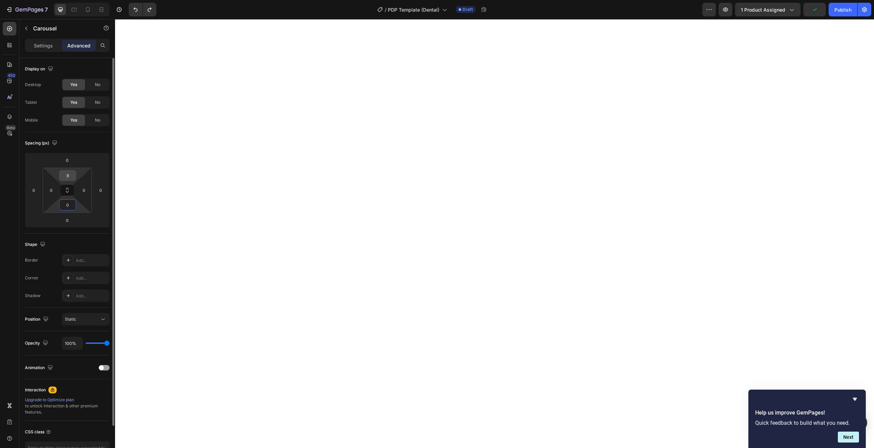
type input "0"
click at [69, 176] on input "8" at bounding box center [68, 175] width 14 height 10
type input "0"
click at [70, 223] on input "7" at bounding box center [67, 220] width 14 height 10
type input "6"
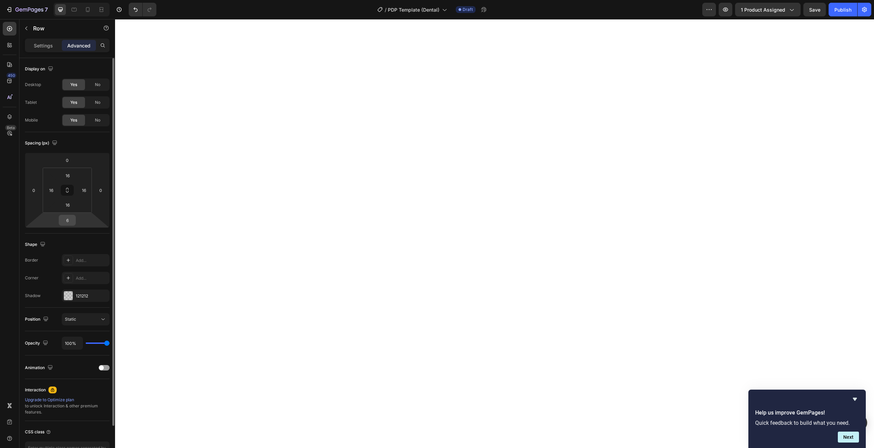
click at [74, 221] on div "6" at bounding box center [67, 220] width 17 height 11
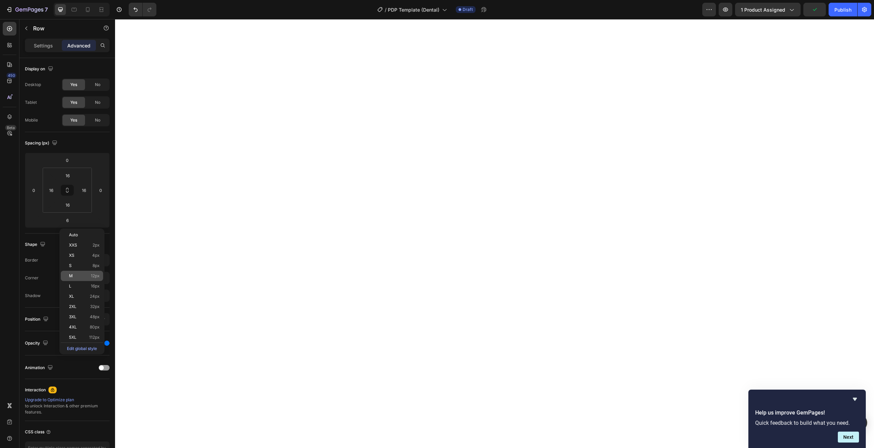
click at [84, 276] on p "M 12px" at bounding box center [84, 275] width 31 height 5
type input "12"
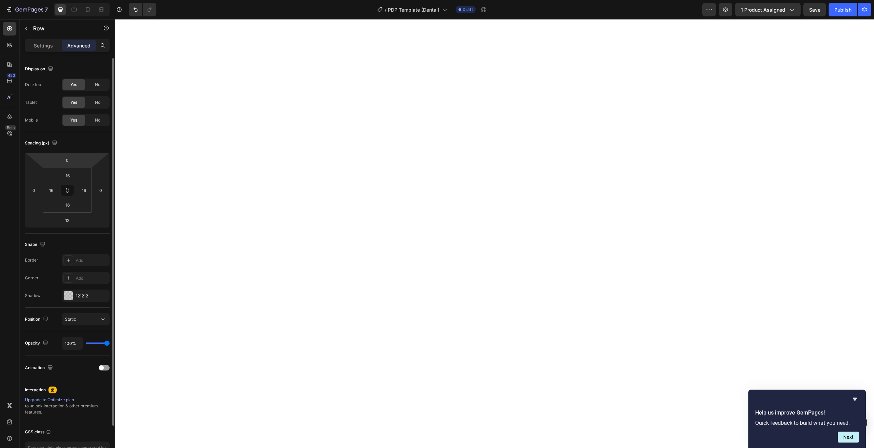
click at [75, 165] on div "0" at bounding box center [67, 160] width 17 height 11
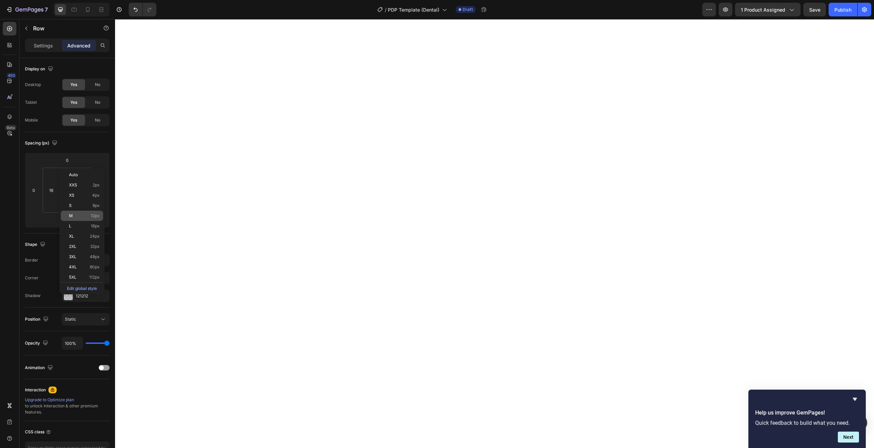
click at [86, 212] on div "M 12px" at bounding box center [82, 216] width 42 height 10
type input "12"
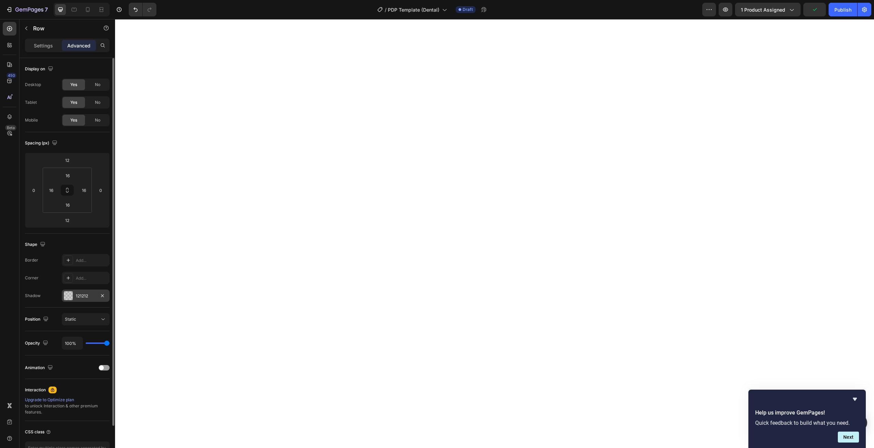
click at [72, 298] on div at bounding box center [68, 295] width 9 height 9
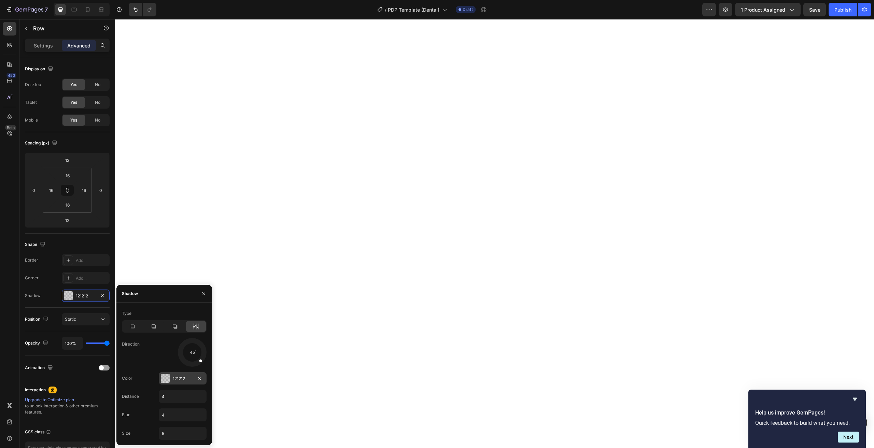
click at [170, 379] on div at bounding box center [165, 378] width 10 height 10
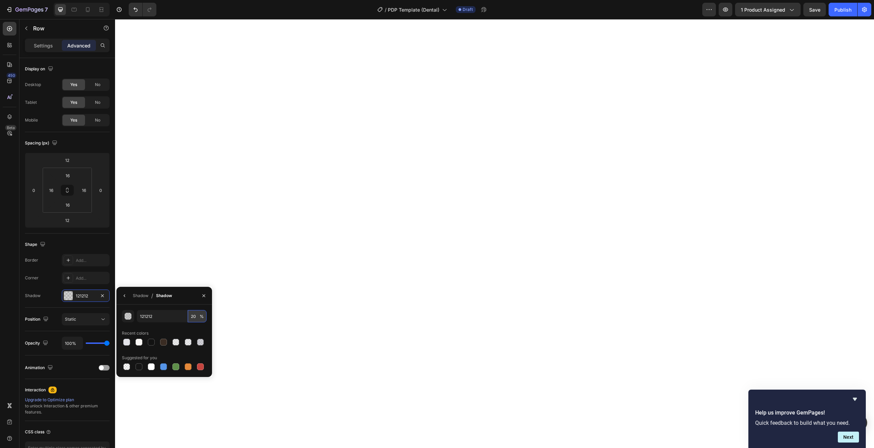
click at [197, 318] on input "20" at bounding box center [197, 316] width 19 height 12
type input "10"
